Goal: Navigation & Orientation: Find specific page/section

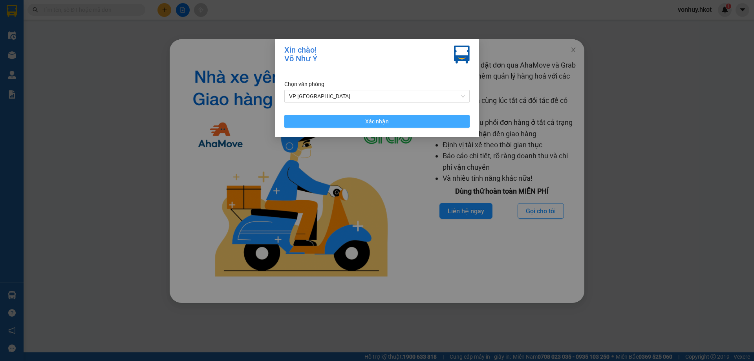
click at [392, 119] on button "Xác nhận" at bounding box center [376, 121] width 185 height 13
